Goal: Task Accomplishment & Management: Complete application form

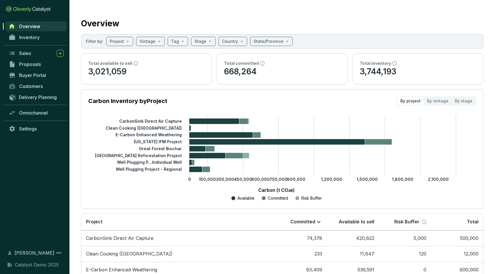
click at [37, 26] on span "Overview" at bounding box center [29, 26] width 21 height 6
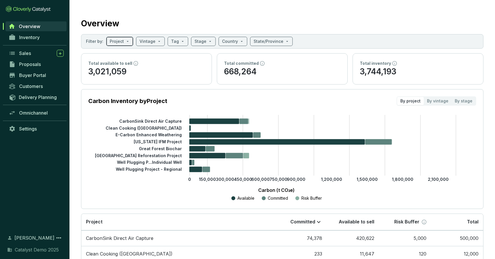
click at [125, 43] on span at bounding box center [120, 41] width 20 height 9
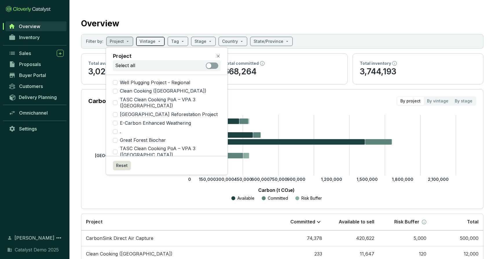
click at [157, 39] on span at bounding box center [151, 41] width 22 height 9
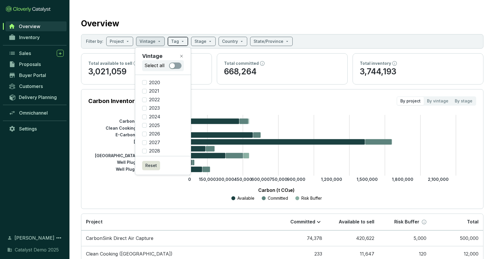
click at [178, 37] on span at bounding box center [178, 41] width 14 height 9
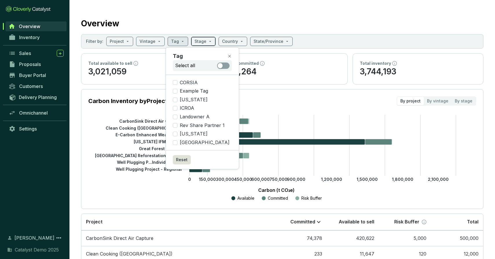
click at [198, 41] on input "search" at bounding box center [201, 41] width 12 height 9
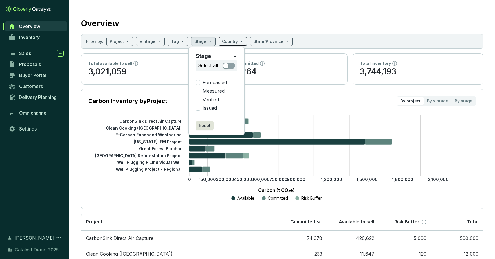
click at [236, 43] on span at bounding box center [233, 41] width 22 height 9
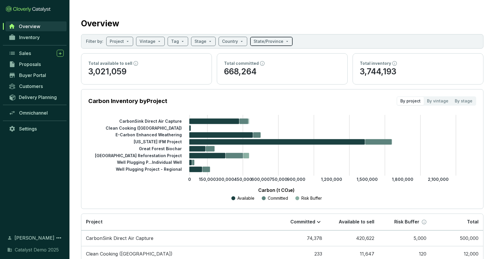
click at [266, 39] on input "search" at bounding box center [269, 41] width 30 height 9
click at [136, 177] on icon "0 150,000 300,000 450,000 600,000 750,000 900,000 1,200,000 1,500,000 1,800,000…" at bounding box center [277, 158] width 388 height 87
click at [47, 37] on link "Inventory" at bounding box center [36, 37] width 61 height 10
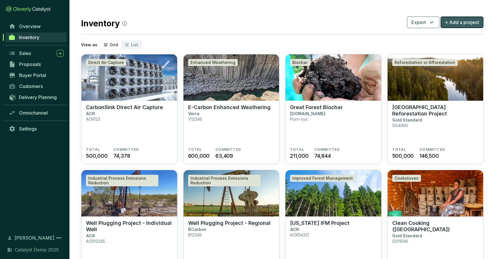
click at [467, 23] on span "+ Add a project" at bounding box center [462, 22] width 34 height 7
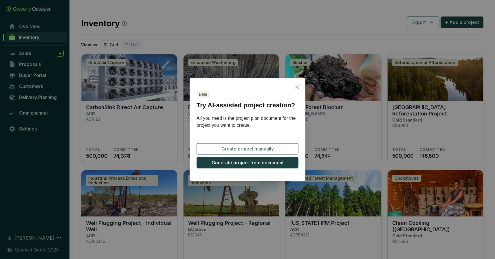
click at [245, 147] on span "Create project manually" at bounding box center [248, 148] width 52 height 7
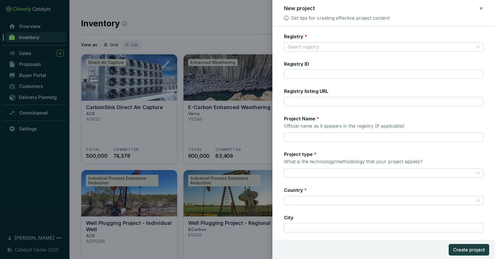
click at [481, 8] on icon at bounding box center [481, 8] width 3 height 3
click at [444, 34] on span "Discard" at bounding box center [439, 34] width 15 height 6
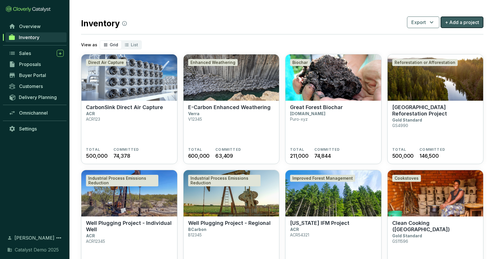
click at [455, 25] on span "+ Add a project" at bounding box center [462, 22] width 34 height 7
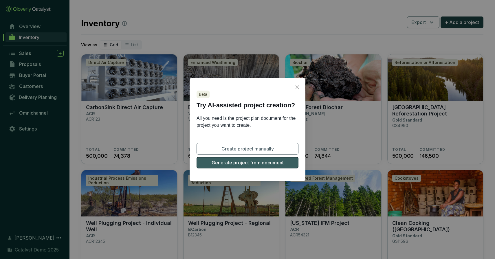
click at [243, 163] on span "Generate project from document" at bounding box center [248, 162] width 72 height 7
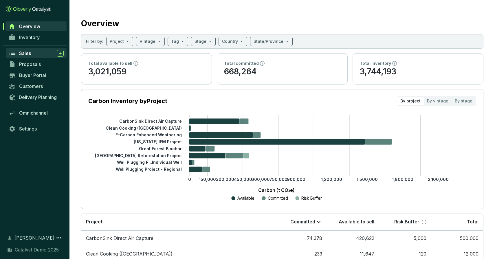
click at [35, 53] on div "Sales" at bounding box center [41, 53] width 45 height 7
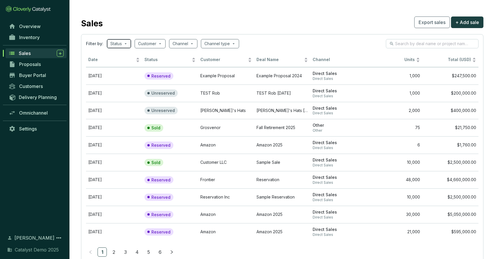
click at [122, 42] on input "search" at bounding box center [116, 43] width 12 height 9
click at [136, 12] on section "Sales Export sales + Add sale Filter by: Status Customer Channel Channel type D…" at bounding box center [283, 138] width 426 height 277
click at [30, 39] on span "Inventory" at bounding box center [29, 37] width 21 height 6
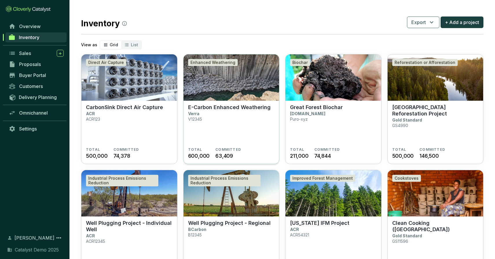
click at [246, 85] on img at bounding box center [232, 77] width 96 height 46
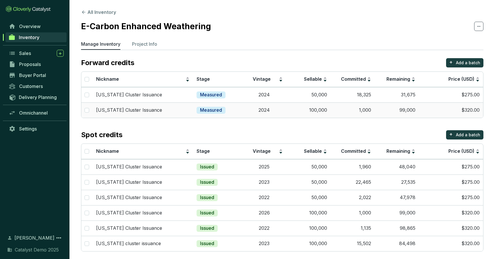
scroll to position [3, 0]
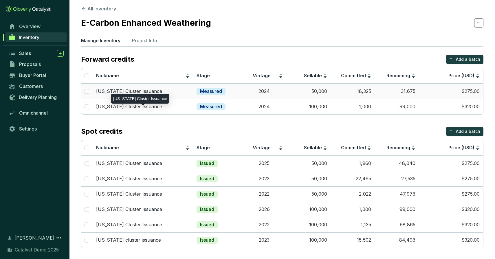
click at [167, 93] on div "South Carolina Cluster Issuance" at bounding box center [143, 91] width 94 height 6
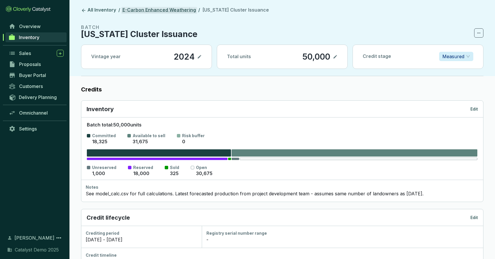
click at [136, 9] on link "E-Carbon Enhanced Weathering" at bounding box center [159, 10] width 76 height 7
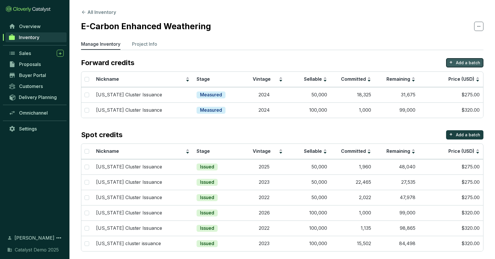
click at [461, 64] on p "Add a batch" at bounding box center [468, 63] width 24 height 6
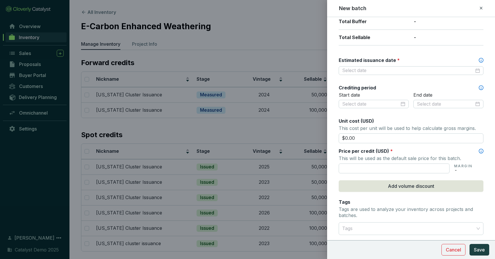
scroll to position [141, 0]
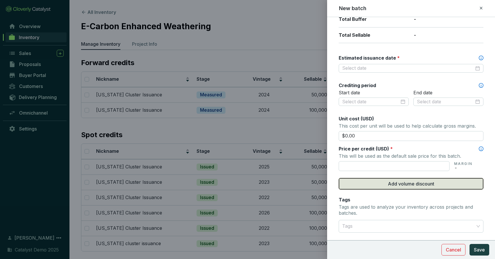
click at [377, 180] on button "Add volume discount" at bounding box center [411, 184] width 145 height 12
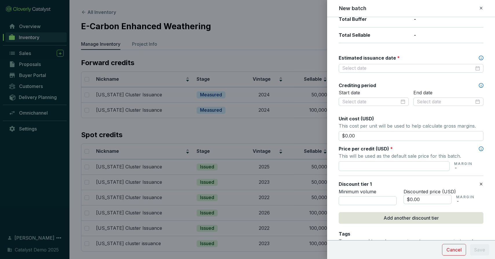
scroll to position [194, 0]
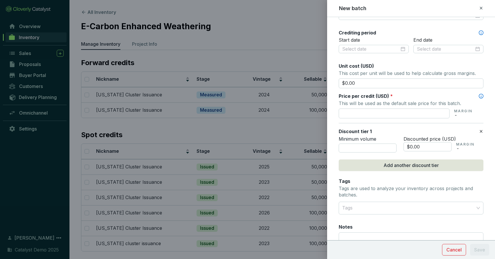
click at [481, 8] on icon at bounding box center [481, 8] width 3 height 3
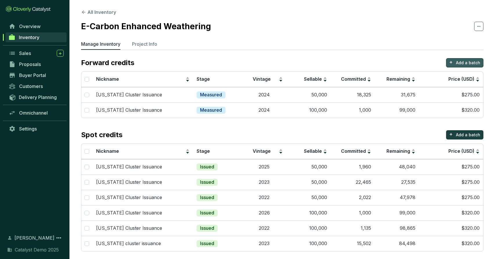
scroll to position [3, 0]
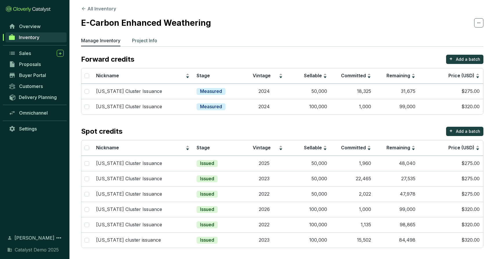
click at [139, 38] on p "Project Info" at bounding box center [144, 40] width 25 height 7
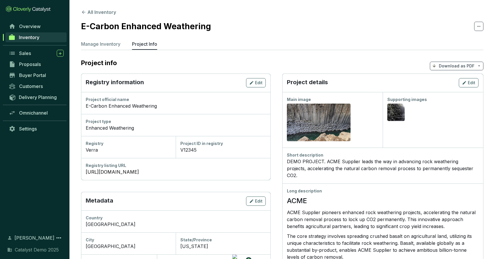
click at [444, 65] on p "Download as PDF" at bounding box center [457, 66] width 36 height 6
click at [452, 79] on span "Show pricing" at bounding box center [457, 79] width 26 height 5
click at [96, 14] on button "All Inventory" at bounding box center [98, 12] width 35 height 7
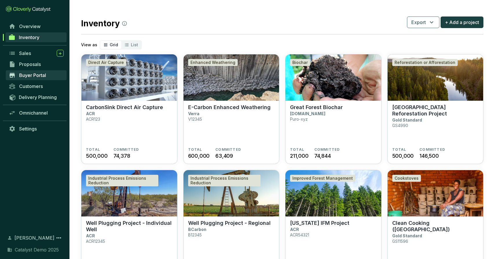
click at [34, 76] on span "Buyer Portal" at bounding box center [32, 75] width 27 height 6
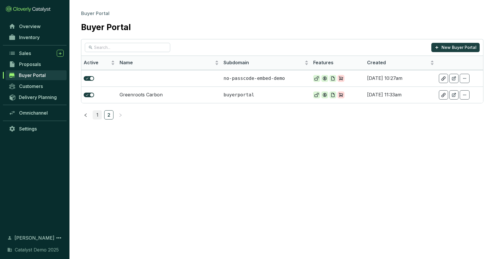
click at [97, 114] on link "1" at bounding box center [97, 115] width 9 height 9
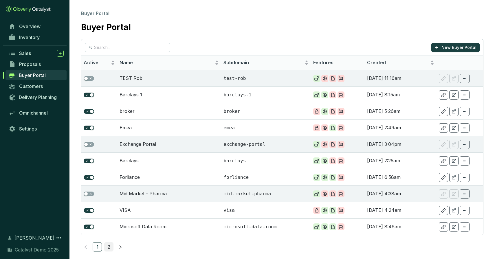
click at [107, 247] on link "2" at bounding box center [109, 247] width 9 height 9
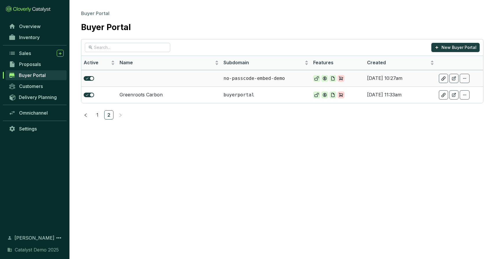
click at [159, 78] on td at bounding box center [169, 78] width 104 height 17
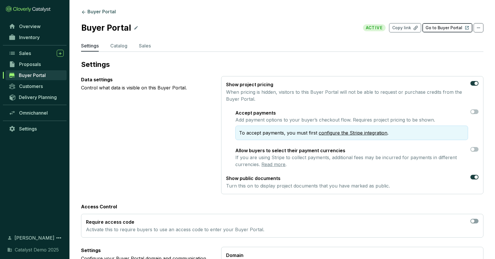
click at [436, 28] on p "Go to Buyer Portal" at bounding box center [444, 28] width 37 height 6
click at [115, 45] on p "Catalog" at bounding box center [118, 45] width 17 height 7
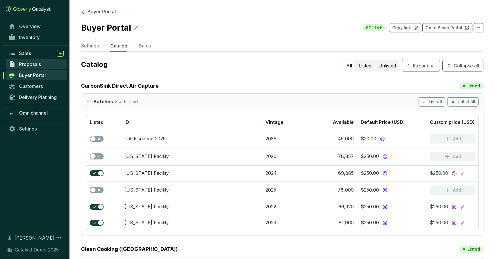
click at [35, 64] on span "Proposals" at bounding box center [30, 64] width 22 height 6
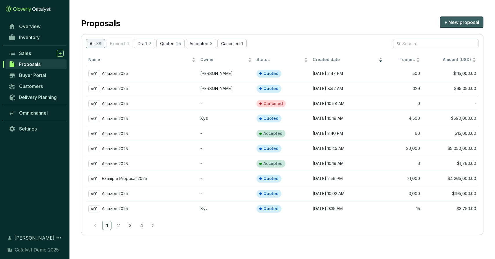
click at [448, 21] on span "+ New proposal" at bounding box center [461, 22] width 35 height 7
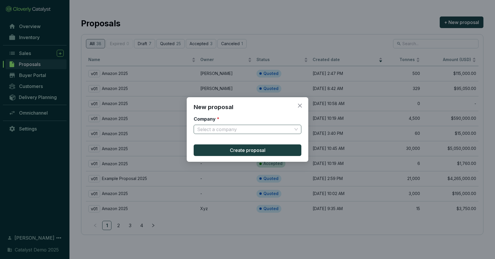
click at [217, 127] on input "Company *" at bounding box center [244, 129] width 95 height 9
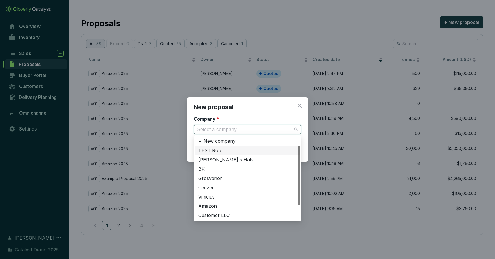
click at [213, 149] on div "TEST Rob" at bounding box center [247, 151] width 98 height 6
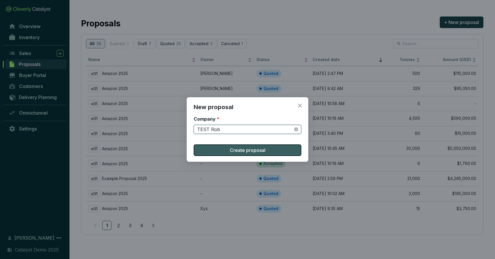
click at [222, 149] on button "Create proposal" at bounding box center [248, 151] width 108 height 12
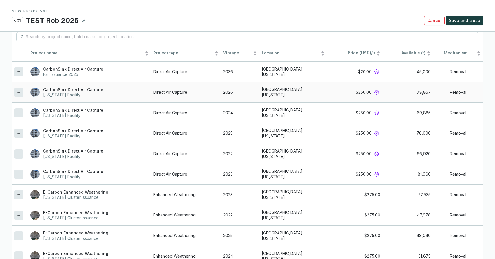
scroll to position [470, 0]
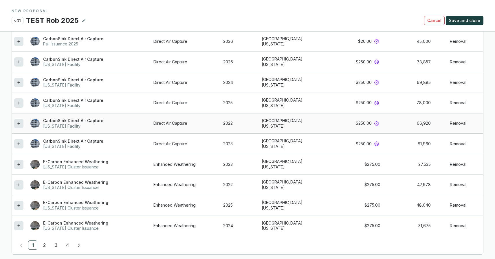
click at [21, 125] on icon at bounding box center [19, 123] width 5 height 7
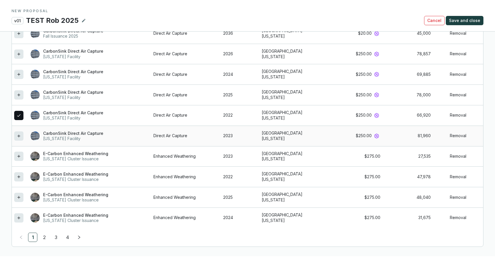
scroll to position [536, 0]
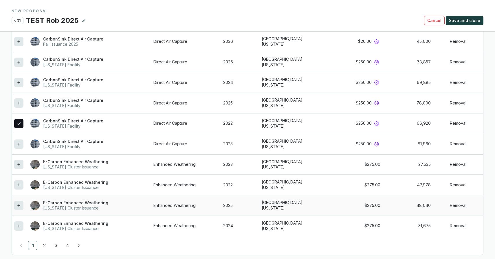
click at [19, 209] on div at bounding box center [18, 205] width 9 height 9
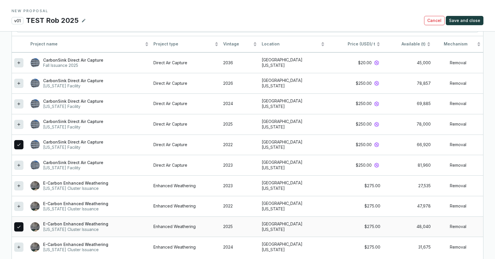
scroll to position [557, 0]
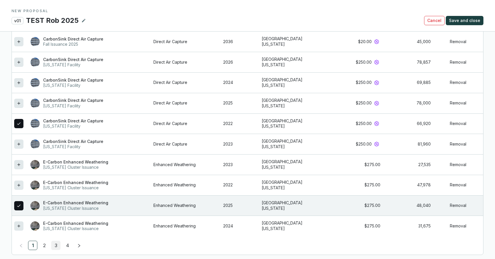
click at [53, 245] on link "3" at bounding box center [56, 245] width 9 height 9
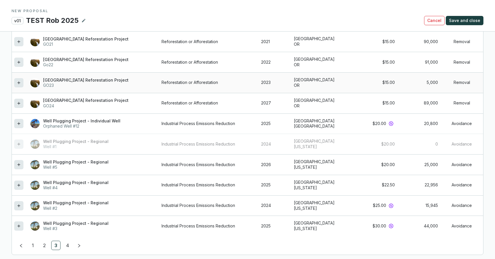
click at [20, 85] on icon at bounding box center [19, 82] width 5 height 7
click at [19, 164] on icon at bounding box center [18, 164] width 3 height 3
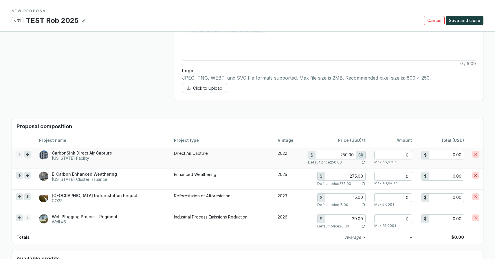
scroll to position [391, 0]
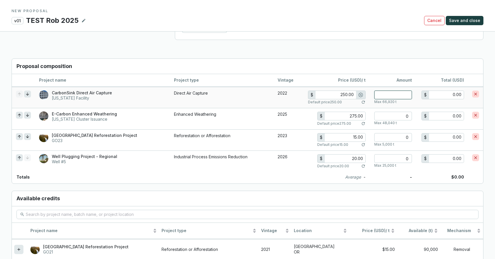
click at [399, 94] on input "number" at bounding box center [394, 95] width 38 height 9
type input "6"
type input "1,500.00"
type input "67"
type input "16,750.00"
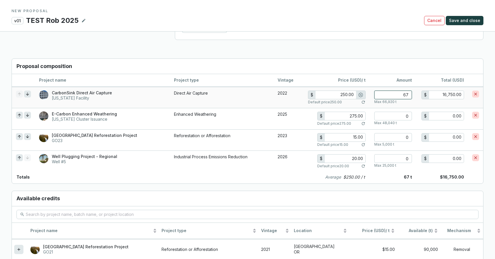
type input "670"
type input "167,500.00"
type input "225.00"
type input "6700"
type input "1,507,500.00"
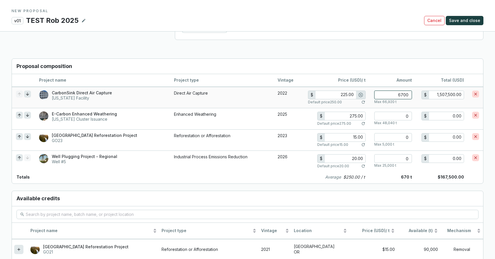
type input "67000"
type input "15,075,000.00"
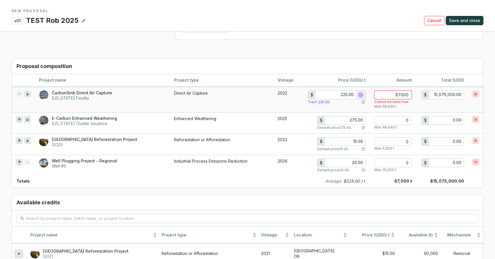
type input "6700"
type input "1,507,500.00"
type input "670"
type input "250.00"
type input "167,500.00"
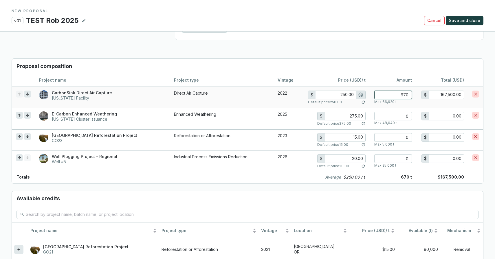
type input "67"
type input "16,750.00"
type input "6"
type input "1,500.00"
type input "0"
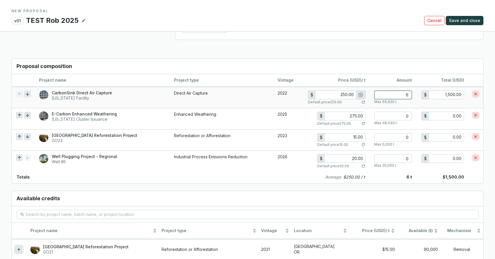
type input "0.00"
type input "0"
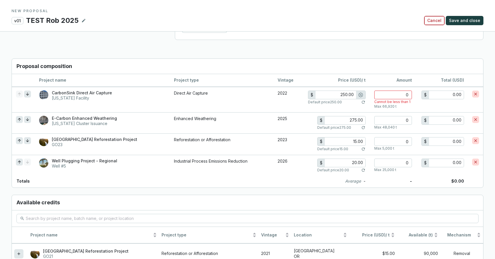
click at [441, 20] on span "Cancel" at bounding box center [435, 21] width 14 height 6
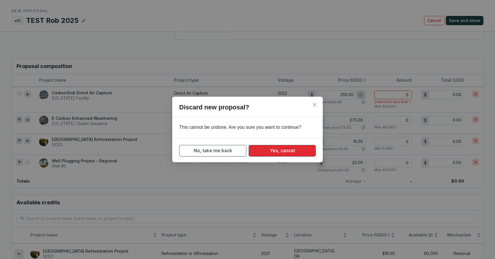
click at [277, 150] on span "Yes, cancel" at bounding box center [282, 150] width 25 height 7
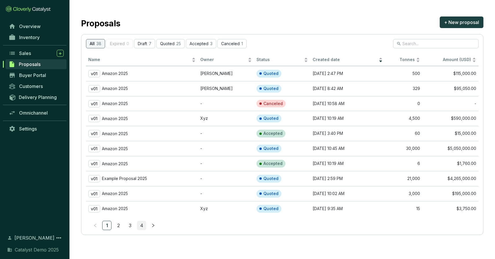
click at [143, 226] on link "4" at bounding box center [141, 225] width 9 height 9
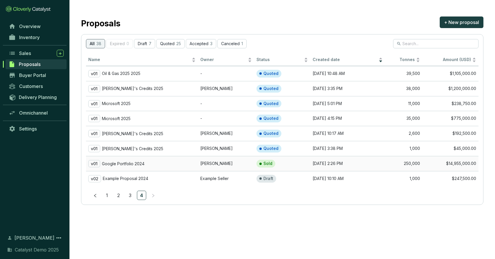
click at [132, 162] on p "Google Portfolio 2024" at bounding box center [123, 163] width 43 height 5
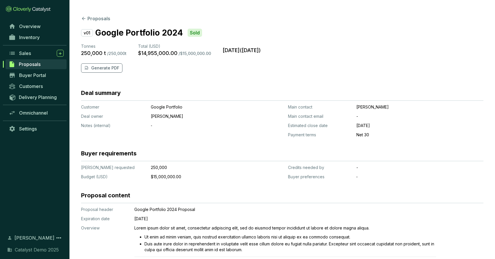
click at [25, 62] on span "Proposals" at bounding box center [30, 64] width 22 height 6
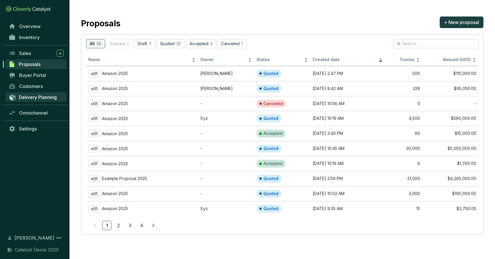
click at [37, 94] on span "Delivery Planning" at bounding box center [38, 97] width 38 height 6
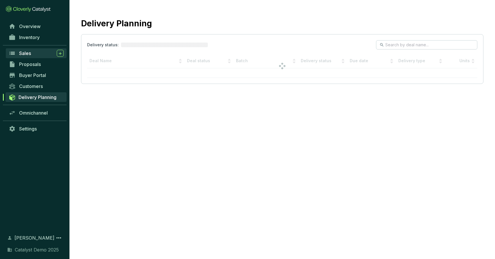
click at [32, 51] on div "Sales" at bounding box center [41, 53] width 45 height 7
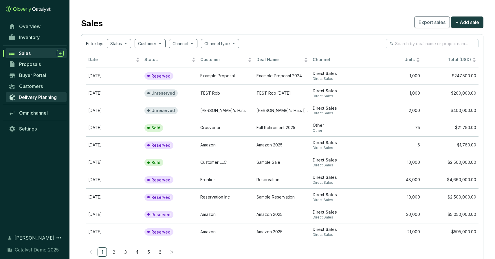
click at [34, 97] on span "Delivery Planning" at bounding box center [38, 97] width 38 height 6
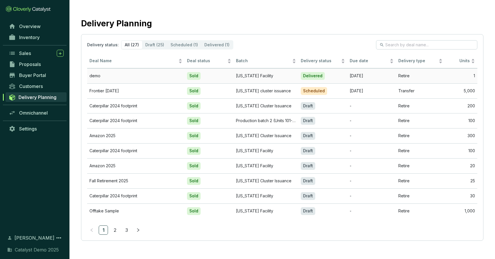
click at [218, 77] on td "Sold" at bounding box center [209, 75] width 49 height 15
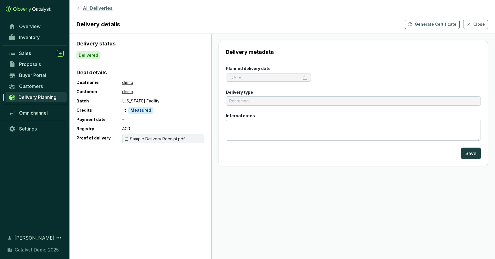
click at [85, 7] on button "All Deliveries" at bounding box center [282, 8] width 412 height 7
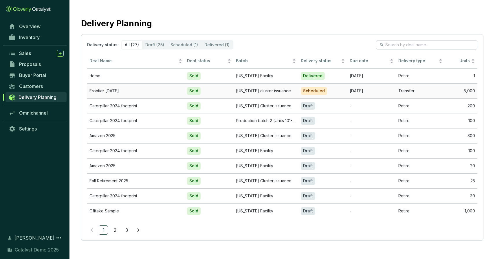
click at [157, 87] on td "Frontier August 2025" at bounding box center [136, 90] width 98 height 15
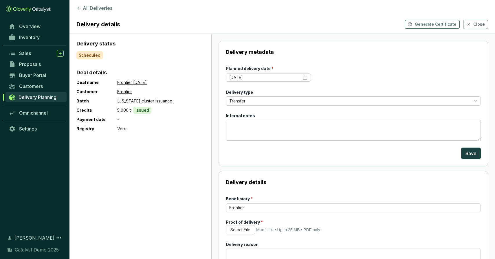
click at [437, 26] on p "Generate Certificate" at bounding box center [436, 24] width 42 height 6
click at [30, 114] on span "Omnichannel" at bounding box center [33, 113] width 29 height 6
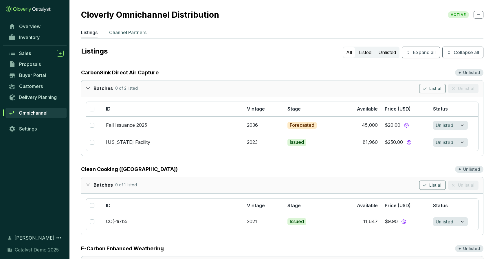
click at [129, 32] on p "Channel Partners" at bounding box center [127, 32] width 37 height 7
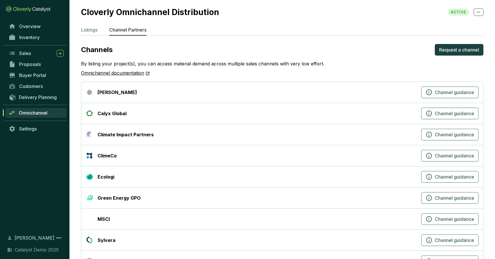
scroll to position [1, 0]
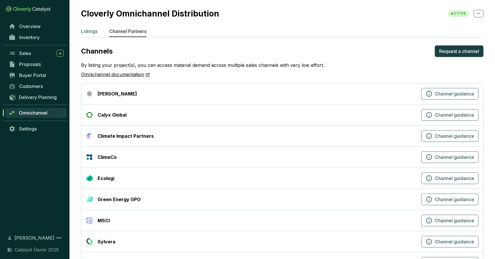
click at [89, 32] on p "Listings" at bounding box center [89, 31] width 17 height 7
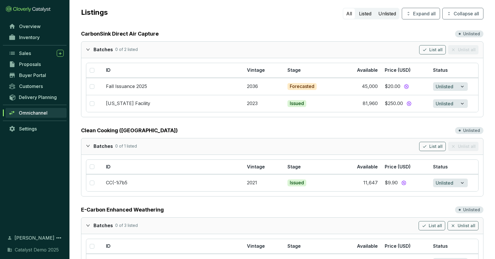
scroll to position [50, 0]
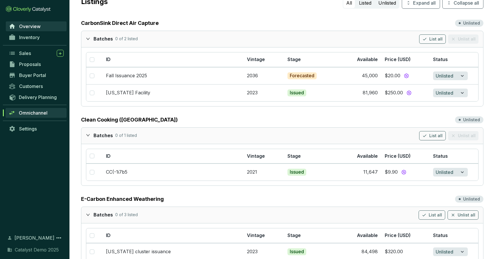
click at [37, 26] on span "Overview" at bounding box center [29, 26] width 21 height 6
